Goal: Find specific page/section: Find specific page/section

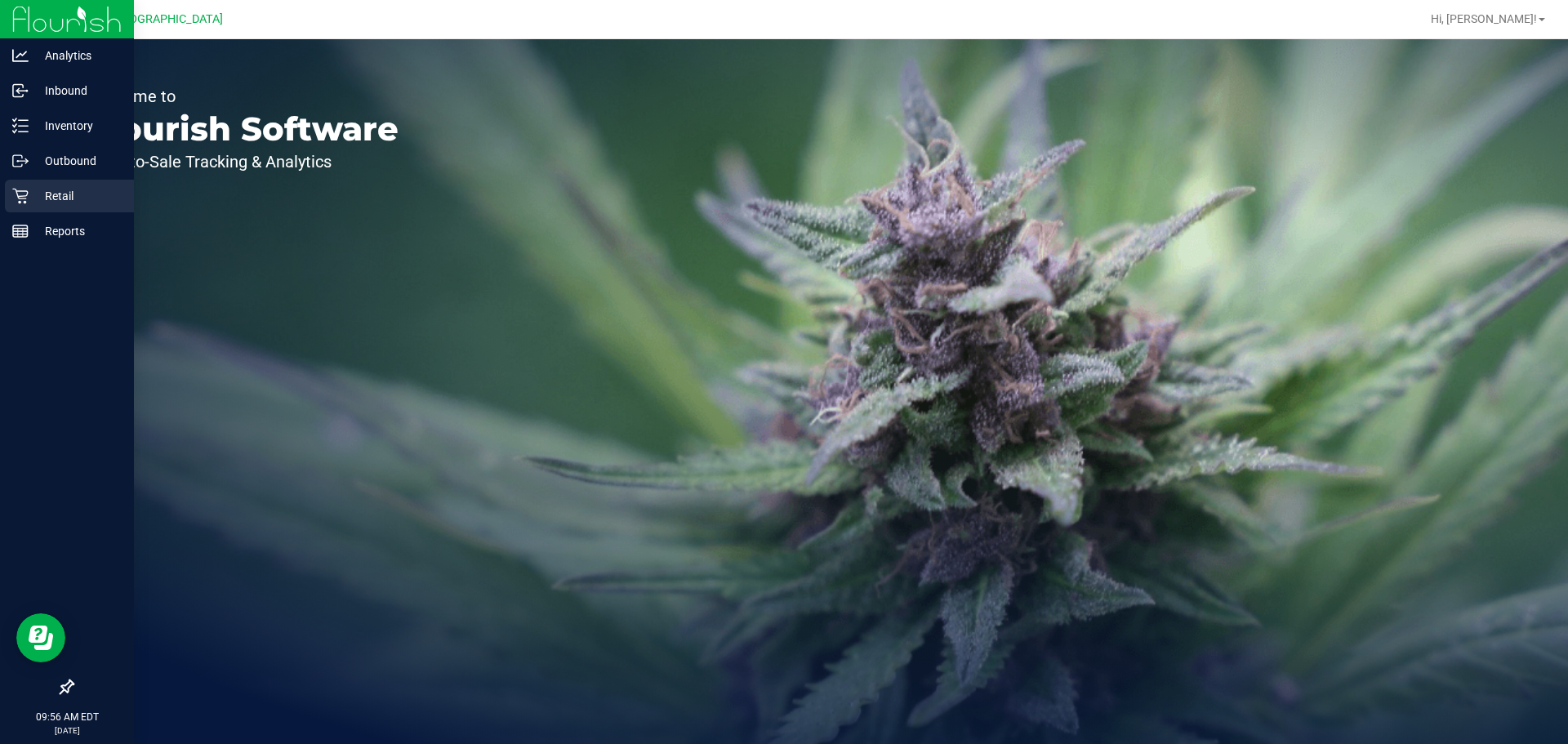
click at [14, 196] on icon at bounding box center [20, 196] width 16 height 16
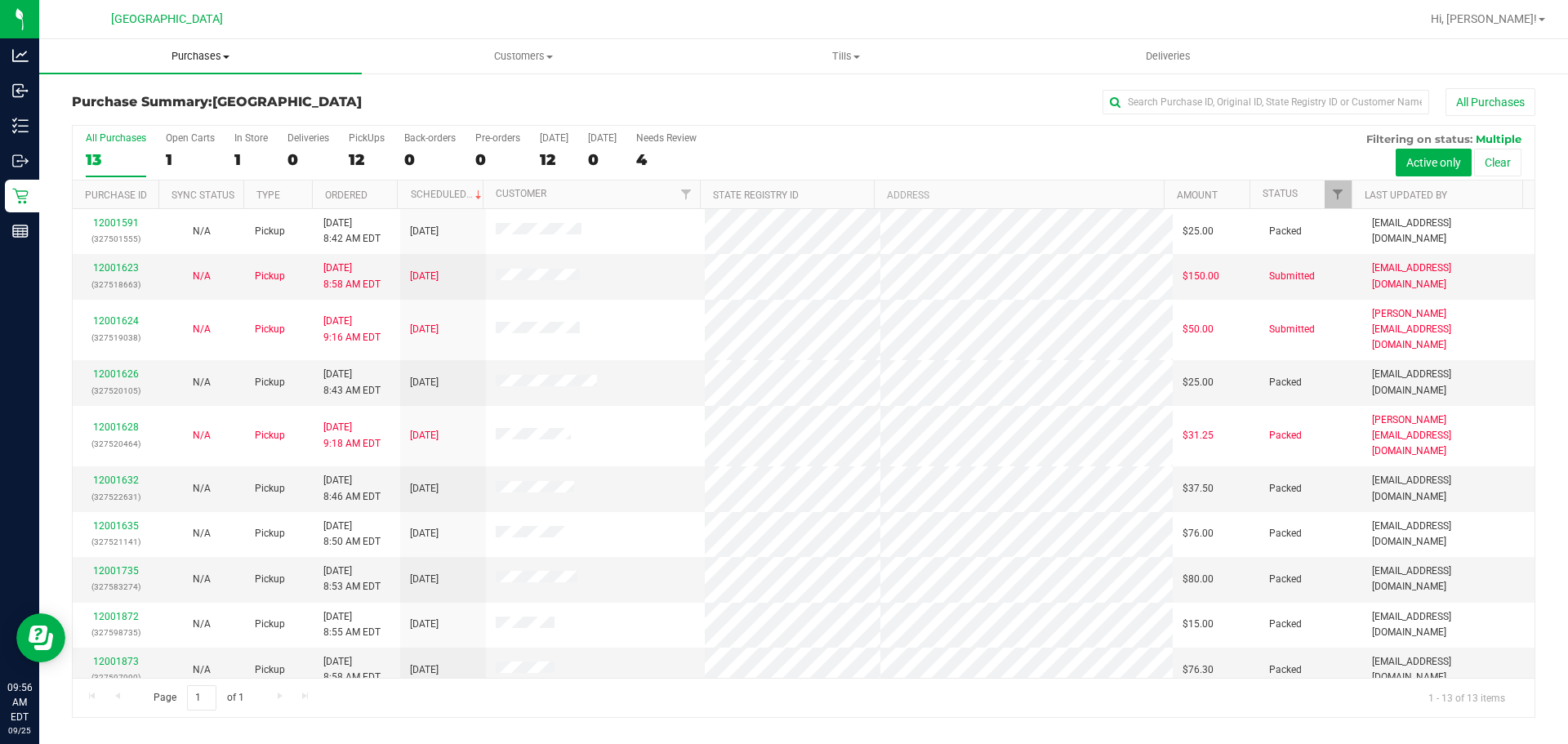
click at [190, 59] on span "Purchases" at bounding box center [200, 56] width 323 height 15
click at [178, 114] on li "Fulfillment" at bounding box center [200, 119] width 323 height 20
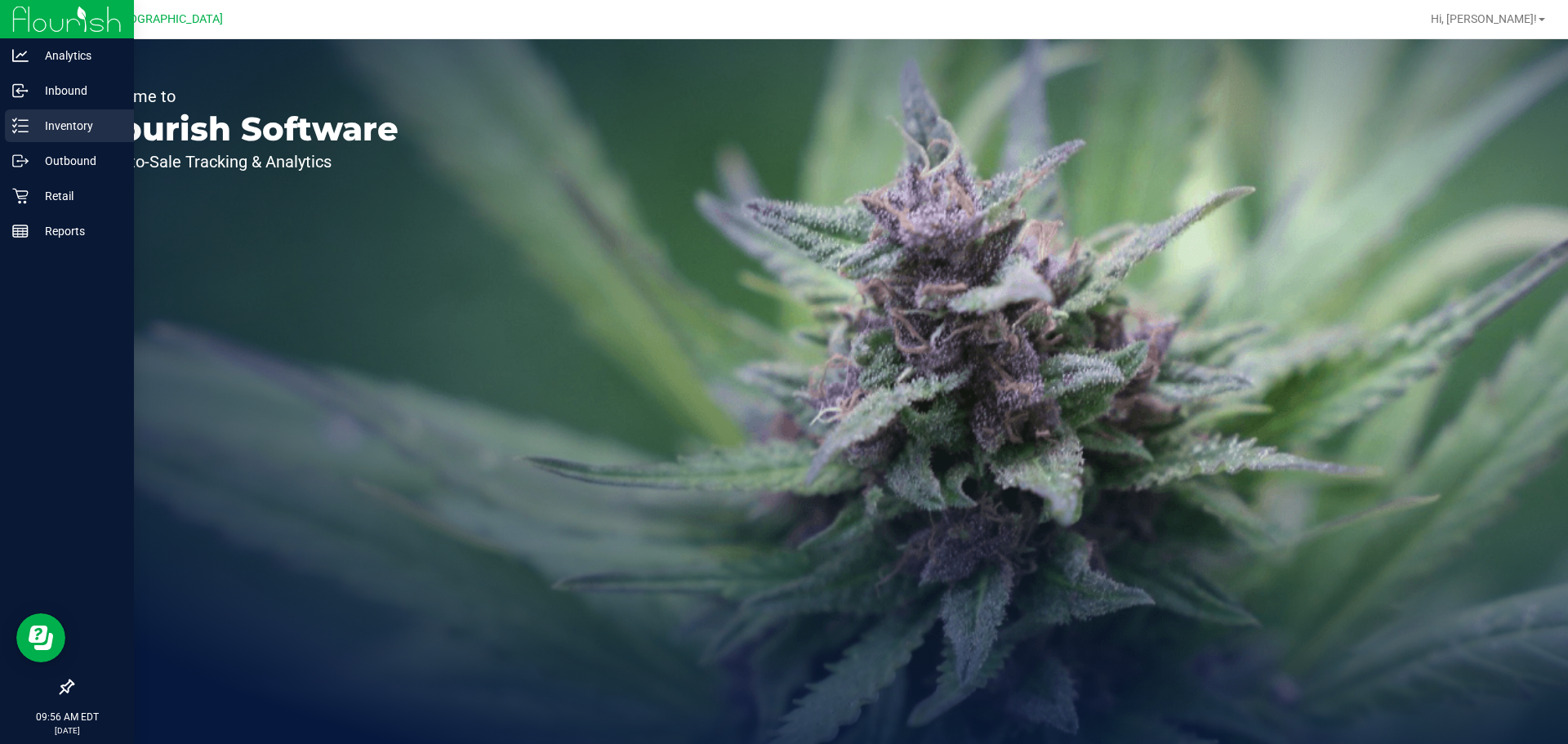
click at [22, 122] on icon at bounding box center [20, 125] width 16 height 16
